Goal: Task Accomplishment & Management: Use online tool/utility

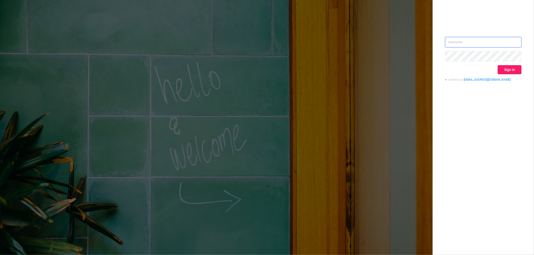
type input "[EMAIL_ADDRESS][DOMAIN_NAME]"
click at [516, 71] on button "Sign in" at bounding box center [509, 69] width 24 height 9
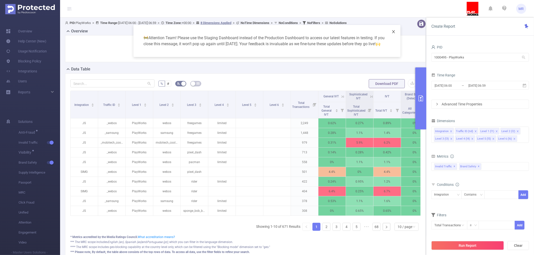
click at [393, 31] on icon "icon: close" at bounding box center [393, 32] width 4 height 4
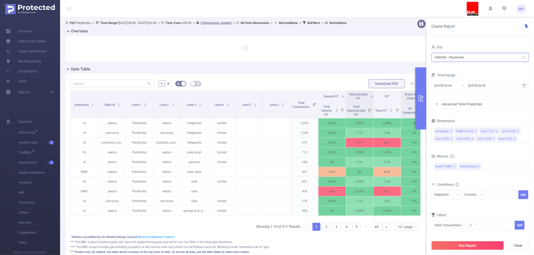
click at [444, 57] on input "1000495 - PlayWorks" at bounding box center [480, 57] width 98 height 9
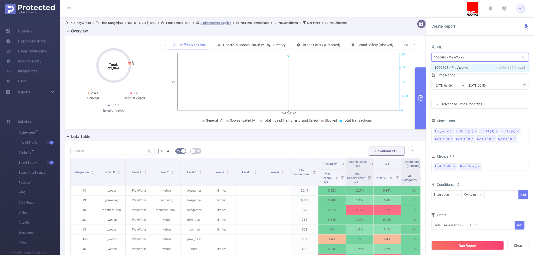
type input "x"
click at [439, 56] on input "1000495 - PlayWorks" at bounding box center [480, 57] width 98 height 9
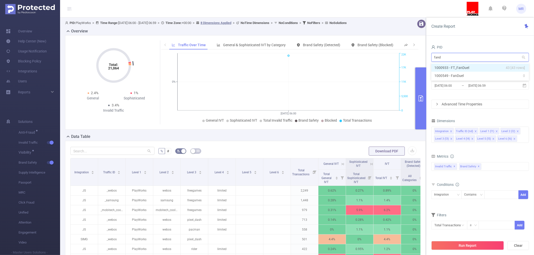
type input "fandu"
click at [451, 67] on li "1000933 - FT_FanDuel 43 [43 rows]" at bounding box center [480, 68] width 98 height 8
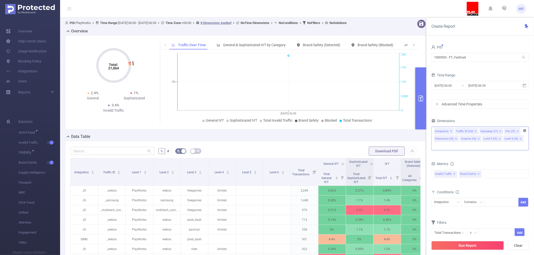
click at [524, 130] on icon "icon: close-circle" at bounding box center [524, 130] width 3 height 3
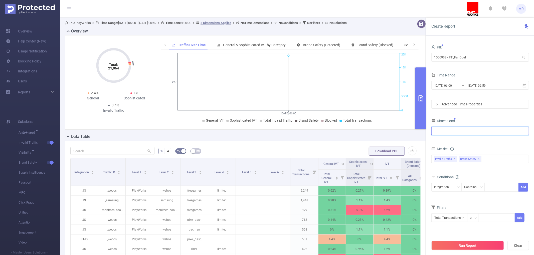
click at [446, 133] on div at bounding box center [480, 131] width 92 height 8
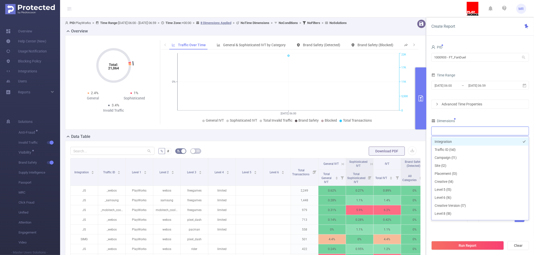
click at [447, 140] on li "Integration" at bounding box center [479, 142] width 97 height 8
click at [454, 88] on input "[DATE] 06:00" at bounding box center [454, 85] width 41 height 7
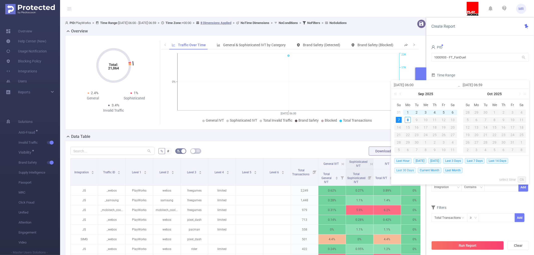
click at [406, 169] on span "Last 30 Days" at bounding box center [405, 171] width 22 height 6
type input "[DATE] 00:00"
type input "[DATE] 23:59"
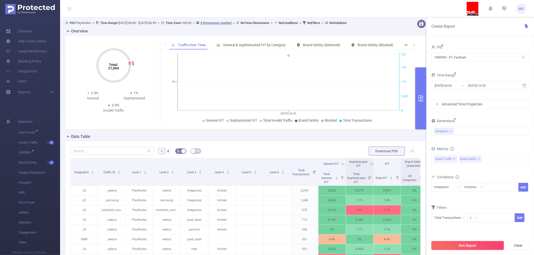
click at [467, 243] on button "Run Report" at bounding box center [467, 245] width 73 height 9
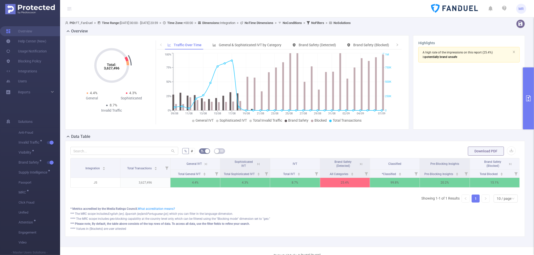
click at [270, 206] on div "Integration Total Transactions General IVT Sophisticated IVT IVT Brand Safety (…" at bounding box center [294, 182] width 449 height 49
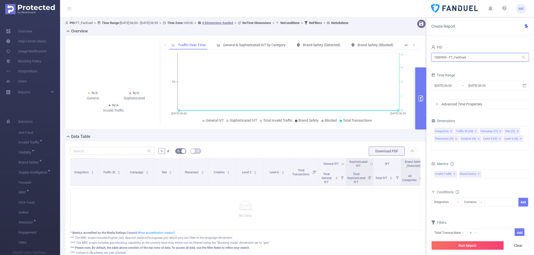
click at [471, 53] on input "1000933 - FT_FanDuel" at bounding box center [480, 57] width 98 height 9
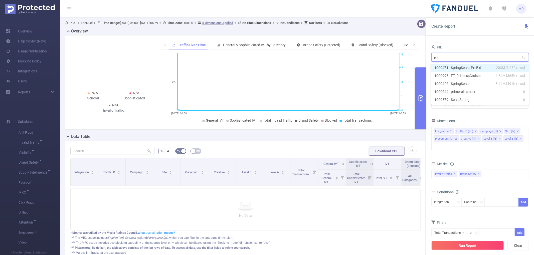
type input "prin"
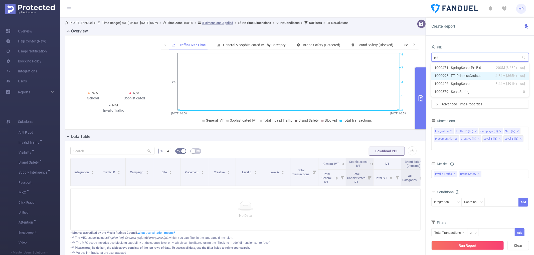
click at [474, 72] on li "1000998 - FT_PrincessCruises 4.34M [365K rows]" at bounding box center [480, 76] width 98 height 8
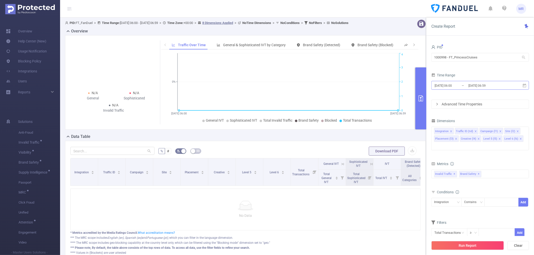
click at [496, 85] on input "[DATE] 06:59" at bounding box center [488, 85] width 41 height 7
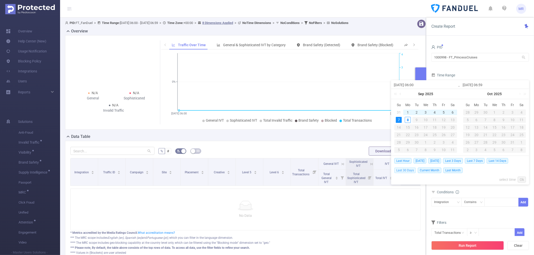
click at [404, 171] on span "Last 30 Days" at bounding box center [405, 171] width 22 height 6
type input "2025-08-09 00:00"
type input "2025-09-07 23:59"
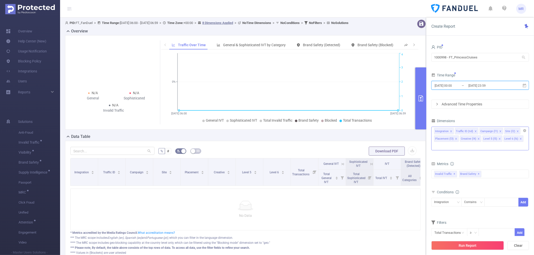
click at [520, 130] on li "Site (l2)" at bounding box center [512, 131] width 16 height 7
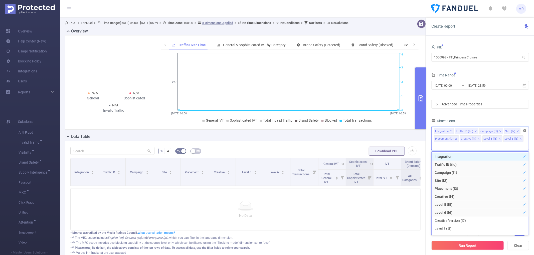
click at [524, 131] on icon "icon: close-circle" at bounding box center [524, 130] width 3 height 3
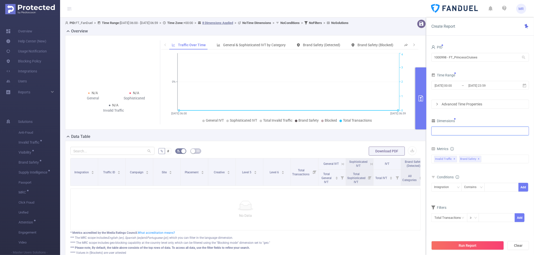
click at [461, 137] on div at bounding box center [480, 132] width 98 height 12
click at [459, 134] on div "Integration" at bounding box center [480, 131] width 92 height 8
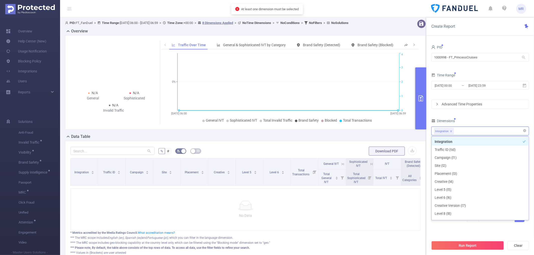
click at [459, 134] on div "Integration" at bounding box center [480, 131] width 92 height 8
click at [475, 119] on div "Dimensions" at bounding box center [480, 122] width 98 height 8
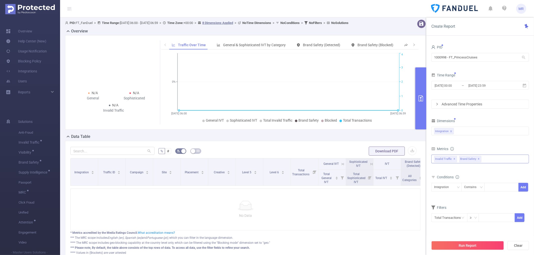
click at [480, 159] on span "✕" at bounding box center [479, 159] width 2 height 6
click at [475, 247] on button "Run Report" at bounding box center [467, 245] width 73 height 9
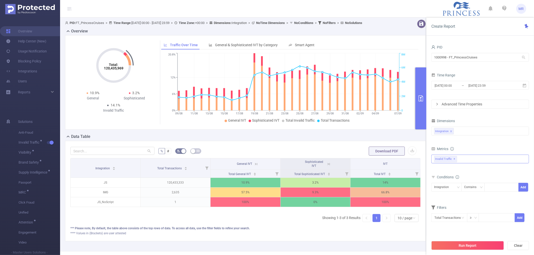
click at [419, 95] on button "primary" at bounding box center [420, 99] width 11 height 62
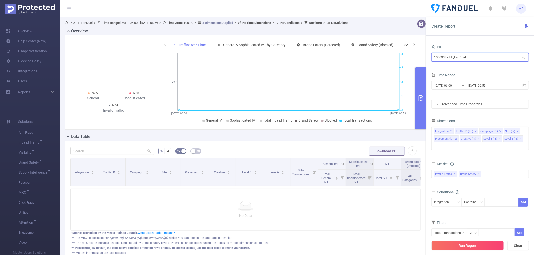
click at [482, 57] on input "1000933 - FT_FanDuel" at bounding box center [480, 57] width 98 height 9
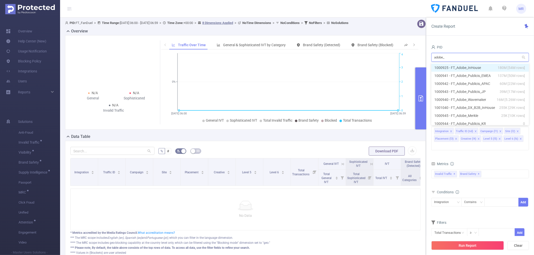
type input "adobe_d"
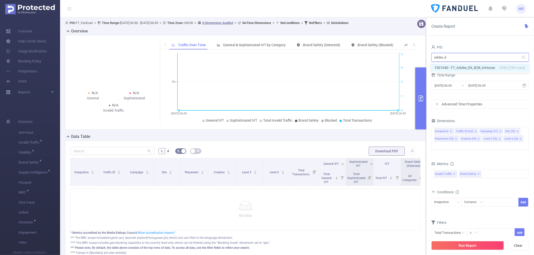
click at [470, 65] on li "1001040 - FT_Adobe_DX_B2B_InHouse 255K [29K rows]" at bounding box center [480, 68] width 98 height 8
click at [524, 129] on icon "icon: close-circle" at bounding box center [524, 130] width 3 height 3
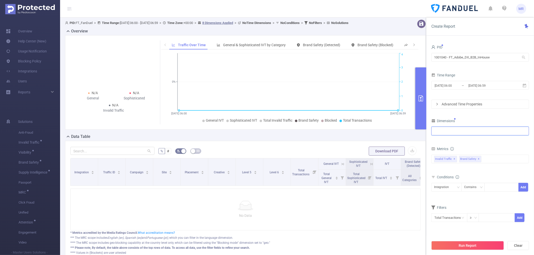
click at [458, 134] on div at bounding box center [480, 131] width 92 height 8
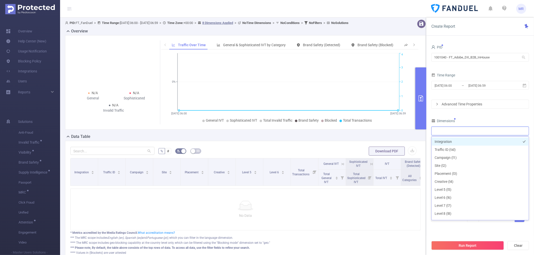
click at [454, 143] on li "Integration" at bounding box center [479, 142] width 97 height 8
click at [472, 83] on input "[DATE] 06:59" at bounding box center [488, 85] width 41 height 7
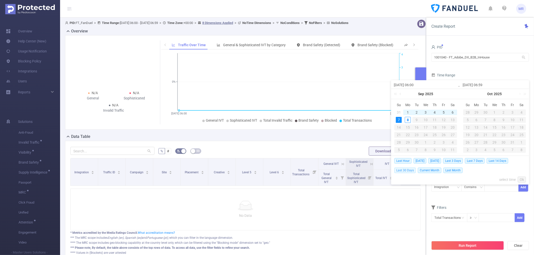
click at [406, 170] on span "Last 30 Days" at bounding box center [405, 171] width 22 height 6
type input "2025-08-09 00:00"
type input "2025-09-07 23:59"
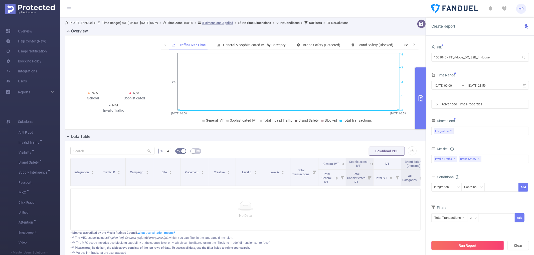
click at [458, 247] on button "Run Report" at bounding box center [467, 245] width 73 height 9
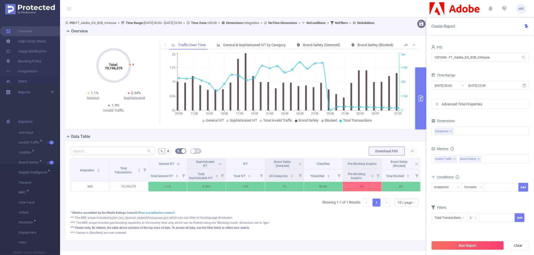
click at [417, 91] on button "primary" at bounding box center [420, 99] width 11 height 62
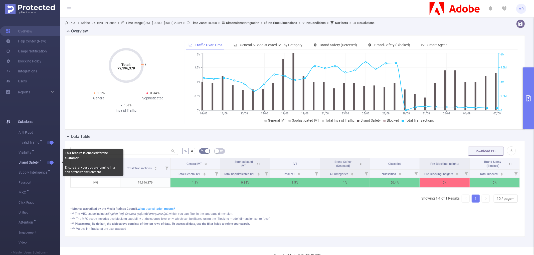
click at [49, 163] on span "button" at bounding box center [51, 163] width 7 height 3
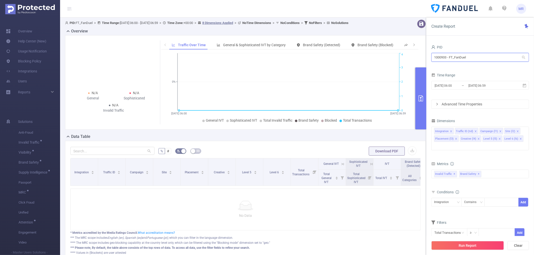
click at [461, 60] on input "1000933 - FT_FanDuel" at bounding box center [480, 57] width 98 height 9
type input "cunar"
click at [463, 66] on li "1001061 - FT_CunardCruises 74K [27K rows]" at bounding box center [480, 68] width 98 height 8
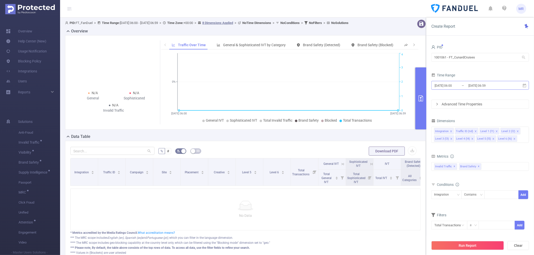
click at [463, 84] on input "[DATE] 06:00" at bounding box center [454, 85] width 41 height 7
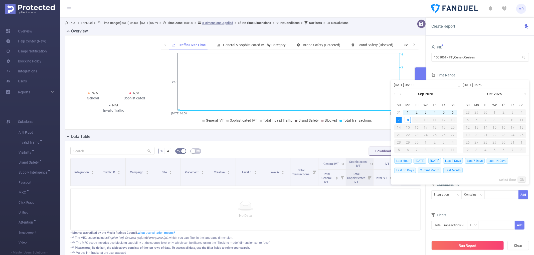
click at [412, 168] on span "Last 30 Days" at bounding box center [405, 171] width 22 height 6
type input "[DATE] 00:00"
type input "[DATE] 23:59"
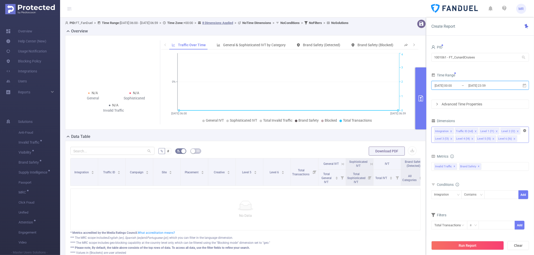
click at [524, 131] on icon "icon: close-circle" at bounding box center [524, 130] width 3 height 3
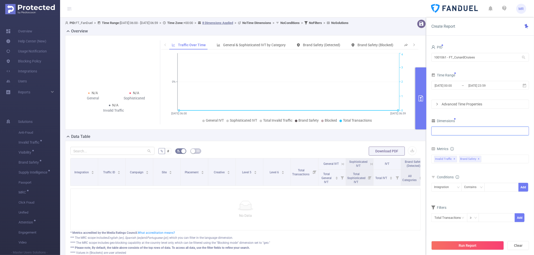
click at [445, 134] on div at bounding box center [480, 131] width 92 height 8
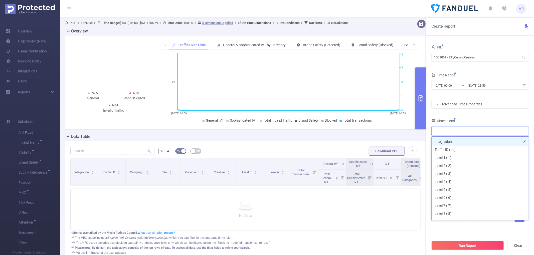
click at [447, 143] on li "Integration" at bounding box center [479, 142] width 97 height 8
click at [473, 121] on div "Dimensions" at bounding box center [480, 122] width 98 height 8
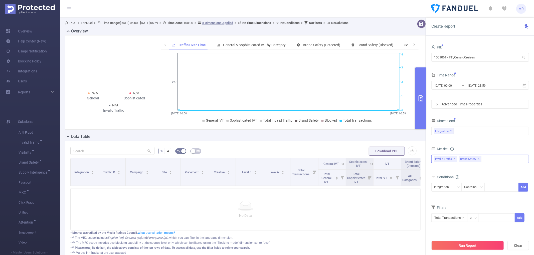
click at [480, 158] on span "✕" at bounding box center [479, 159] width 2 height 6
click at [460, 244] on button "Run Report" at bounding box center [467, 245] width 73 height 9
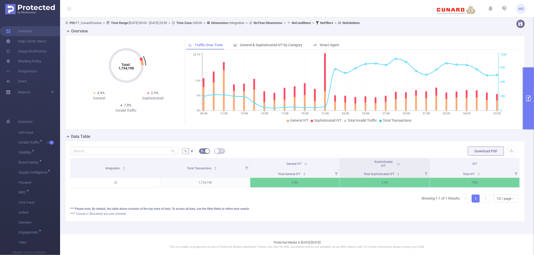
click at [526, 81] on button "primary" at bounding box center [528, 99] width 11 height 62
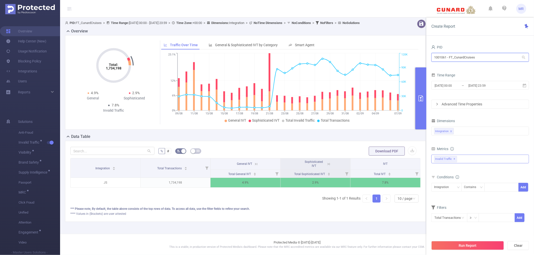
click at [470, 57] on input "1001061 - FT_CunardCruises" at bounding box center [480, 57] width 98 height 9
type input "sdk"
click at [469, 67] on li "1001055 - Innovid_SDK_JS 0" at bounding box center [480, 68] width 98 height 8
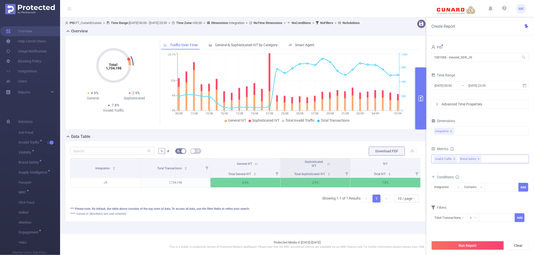
click at [479, 159] on span "Brand Safety ✕" at bounding box center [470, 159] width 22 height 7
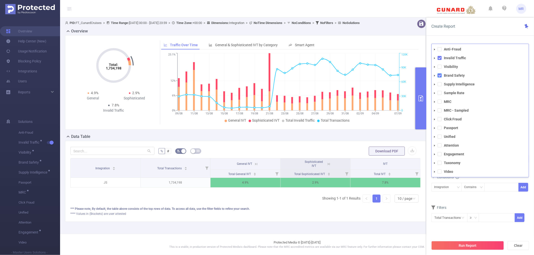
click at [439, 75] on span at bounding box center [439, 76] width 4 height 4
click at [463, 249] on button "Run Report" at bounding box center [467, 245] width 73 height 9
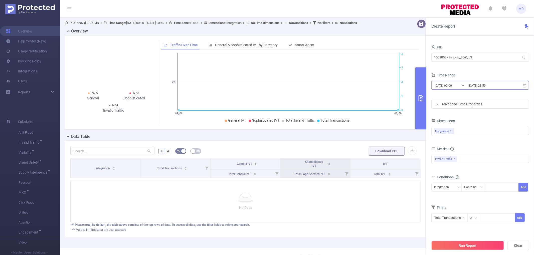
click at [456, 84] on input "[DATE] 00:00" at bounding box center [454, 85] width 41 height 7
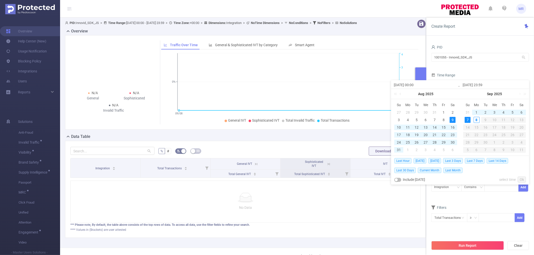
click at [455, 43] on div "PID 1001055 - Innovid_SDK_JS 1001055 - Innovid_SDK_JS Time Range 2025-08-09 00:…" at bounding box center [480, 151] width 108 height 225
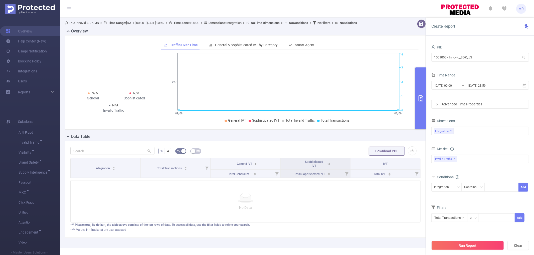
click at [419, 95] on button "primary" at bounding box center [420, 99] width 11 height 62
click at [457, 59] on input "1001055 - Innovid_SDK_JS" at bounding box center [480, 57] width 98 height 9
click at [440, 56] on input "seq" at bounding box center [480, 57] width 98 height 9
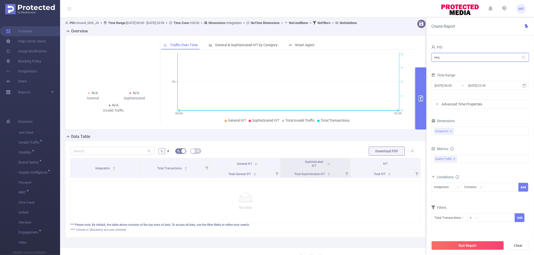
click at [440, 56] on input "seq" at bounding box center [480, 57] width 98 height 9
type input "swiss"
click at [448, 66] on li "1001042 - FT_EV_SwissBeautyCosmetics_Misc_Campaigns 0" at bounding box center [480, 68] width 98 height 8
click at [469, 88] on input "[DATE] 23:59" at bounding box center [488, 85] width 41 height 7
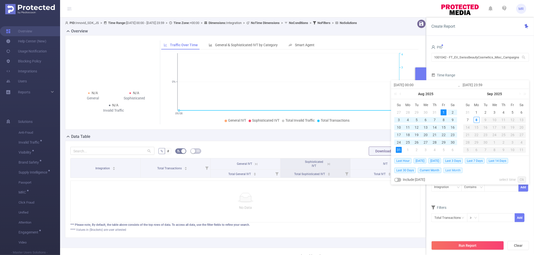
click at [451, 170] on span "Last Month" at bounding box center [452, 171] width 19 height 6
type input "2025-08-01 00:00"
type input "2025-08-31 23:59"
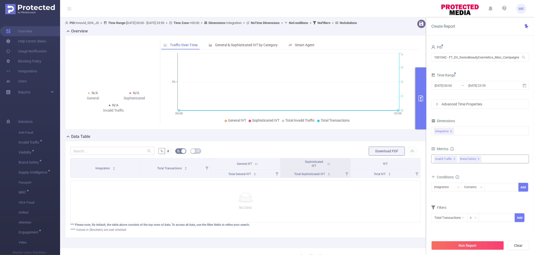
click at [480, 159] on span "✕" at bounding box center [479, 159] width 2 height 6
click at [457, 248] on button "Run Report" at bounding box center [467, 245] width 73 height 9
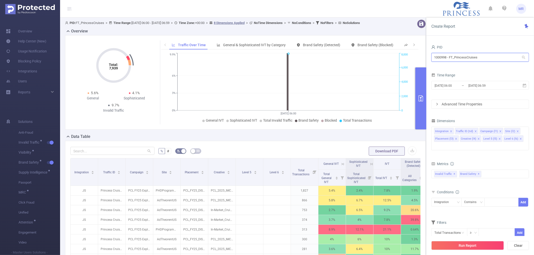
click at [484, 60] on input "1000998 - FT_PrincessCruises" at bounding box center [480, 57] width 98 height 9
type input "micro"
click at [480, 68] on li "1001062 - FT_Microsoft 2.63M [262K rows]" at bounding box center [480, 68] width 98 height 8
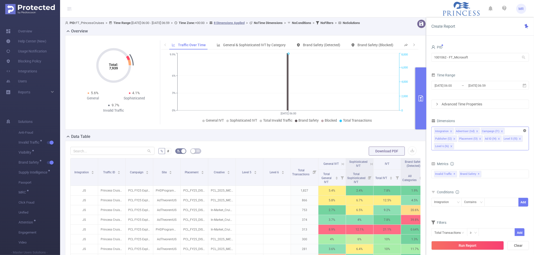
click at [524, 131] on icon "icon: close-circle" at bounding box center [524, 130] width 3 height 3
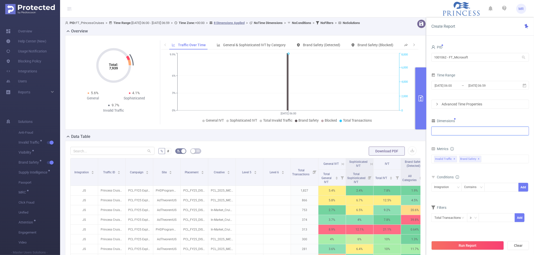
click at [458, 134] on div at bounding box center [480, 131] width 92 height 8
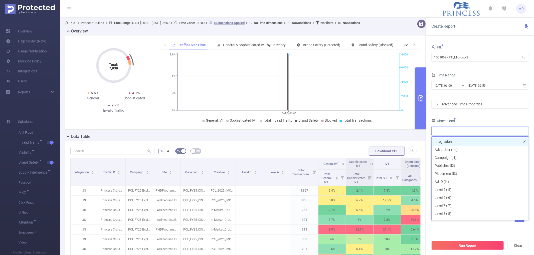
click at [455, 143] on li "Integration" at bounding box center [479, 142] width 97 height 8
click at [462, 88] on input "[DATE] 06:00" at bounding box center [454, 85] width 41 height 7
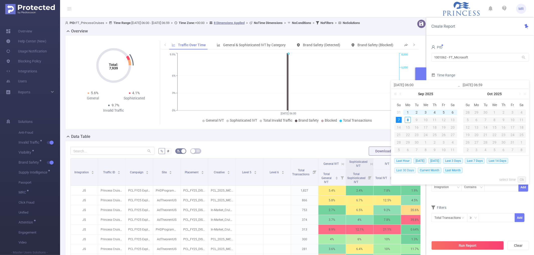
click at [404, 168] on span "Last 30 Days" at bounding box center [405, 171] width 22 height 6
type input "[DATE] 00:00"
type input "[DATE] 23:59"
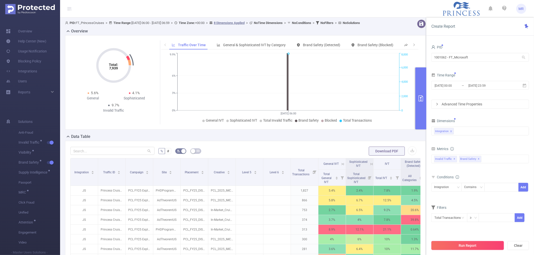
click at [458, 245] on button "Run Report" at bounding box center [467, 245] width 73 height 9
